Goal: Transaction & Acquisition: Purchase product/service

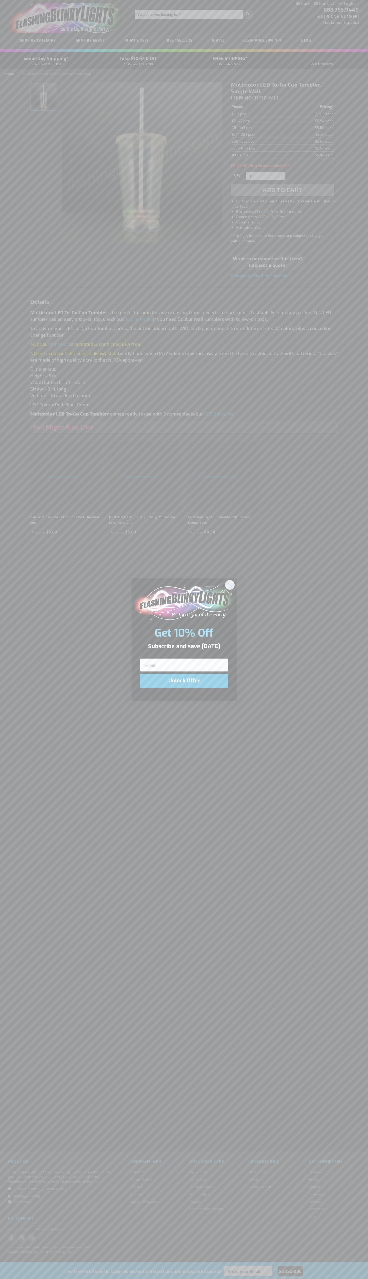
click at [230, 584] on icon "Close dialog" at bounding box center [230, 585] width 4 height 4
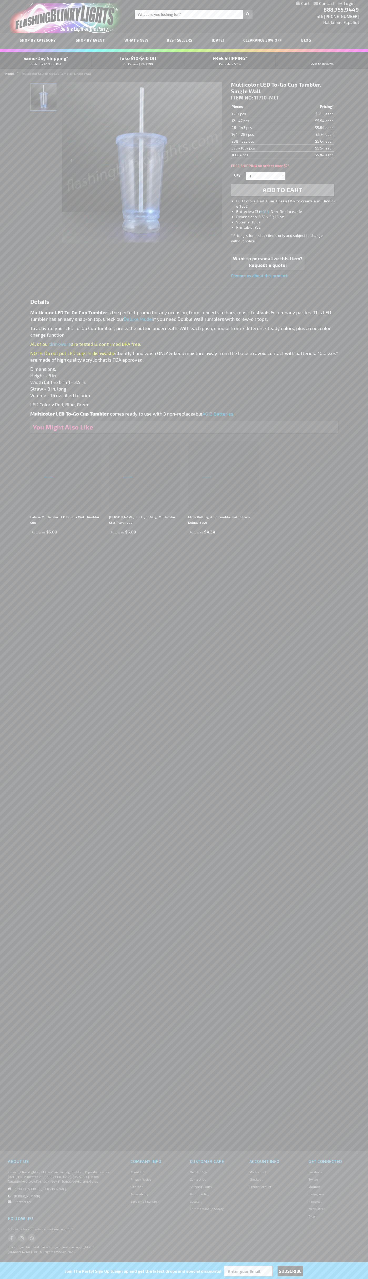
click at [283, 190] on span "Add to Cart" at bounding box center [283, 190] width 40 height 8
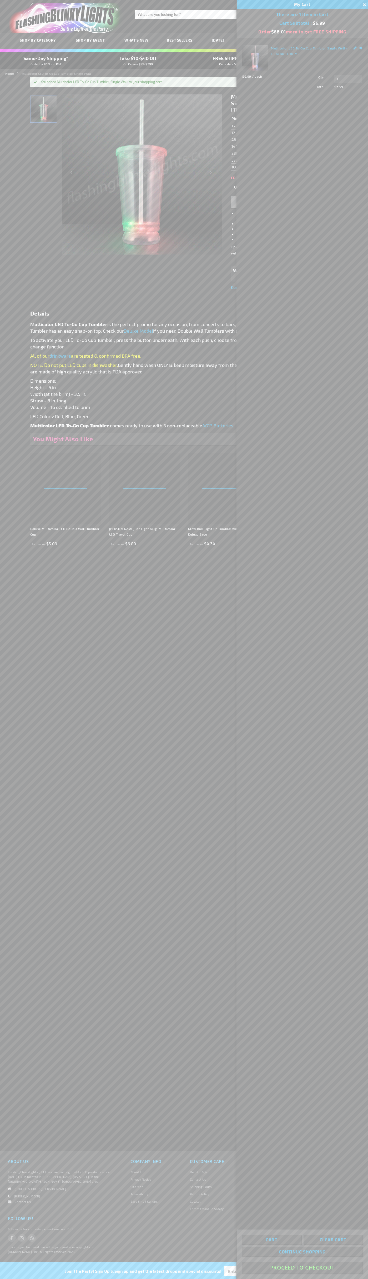
click at [302, 1268] on button "Proceed To Checkout" at bounding box center [302, 1267] width 121 height 12
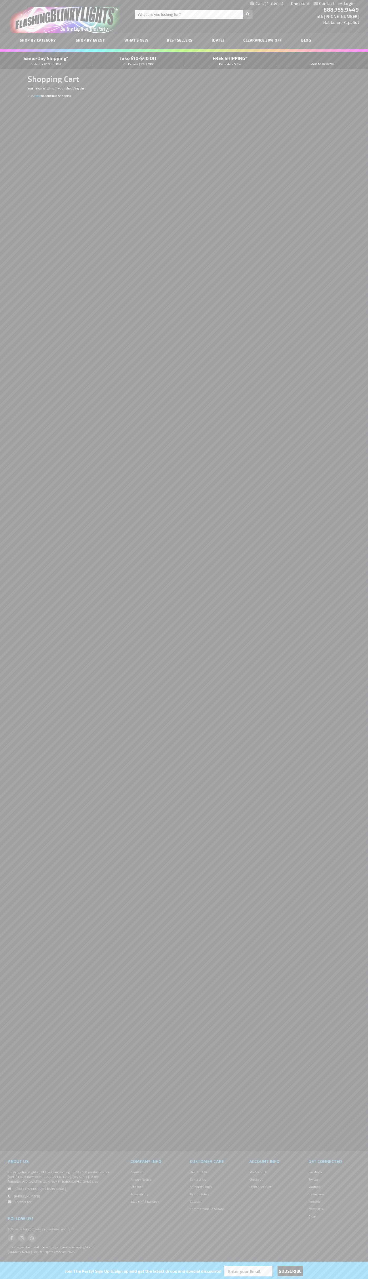
click at [46, 61] on span "Same-Day Shipping*" at bounding box center [45, 58] width 45 height 6
click at [300, 3] on link "Checkout" at bounding box center [300, 3] width 19 height 5
click at [46, 61] on span "Same-Day Shipping*" at bounding box center [45, 58] width 45 height 6
click at [359, 24] on div "888.755.9449 Intl: 818-753-8303 Hablamos Español" at bounding box center [338, 14] width 47 height 22
click at [362, 204] on div "Contact Compare Products Login Skip to Content My Cart My Cart Close You have n…" at bounding box center [184, 639] width 368 height 1279
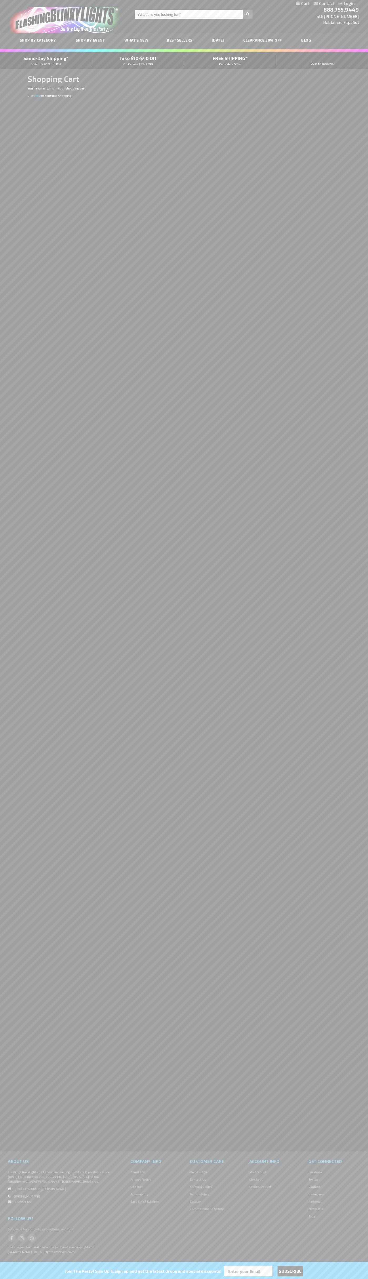
click at [99, 1279] on html "The store will not work correctly when cookies are disabled. Contact Compare Pr…" at bounding box center [184, 639] width 368 height 1279
click at [10, 1202] on em at bounding box center [11, 1201] width 7 height 3
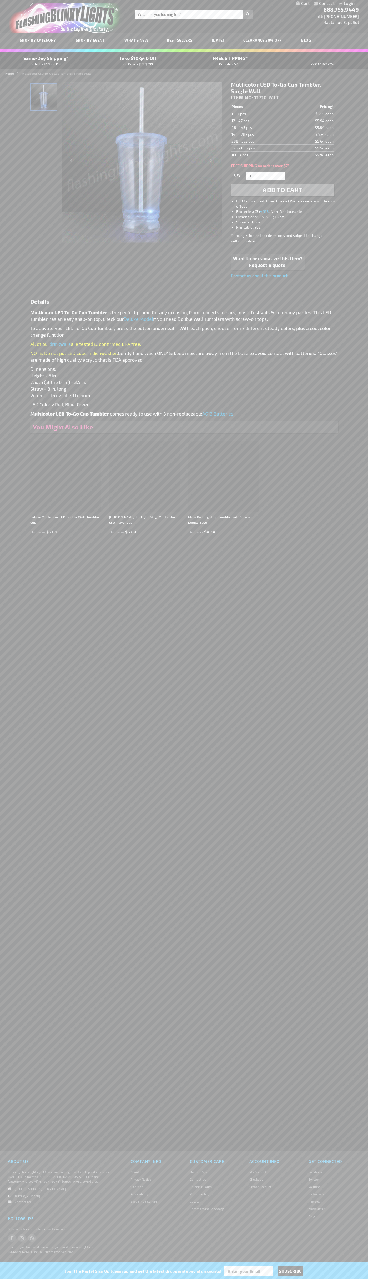
click at [303, 4] on link "My Cart" at bounding box center [303, 3] width 14 height 5
